Goal: Navigation & Orientation: Find specific page/section

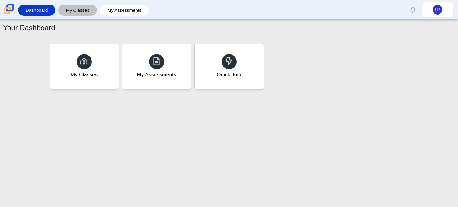
click at [87, 9] on link "My Classes" at bounding box center [77, 10] width 33 height 11
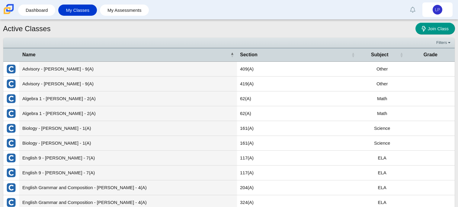
drag, startPoint x: 136, startPoint y: 10, endPoint x: 150, endPoint y: 27, distance: 21.7
click at [150, 27] on div "Dashboard My Classes My Assessments Alerts Loading… Show all [PERSON_NAME] Pref…" at bounding box center [229, 103] width 458 height 207
click at [108, 7] on link "My Assessments" at bounding box center [124, 10] width 43 height 11
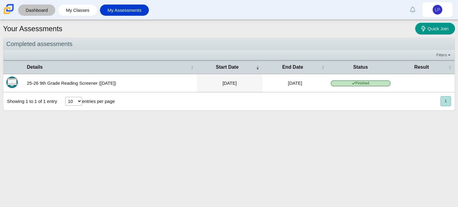
click at [33, 8] on link "Dashboard" at bounding box center [36, 10] width 31 height 11
